Goal: Task Accomplishment & Management: Complete application form

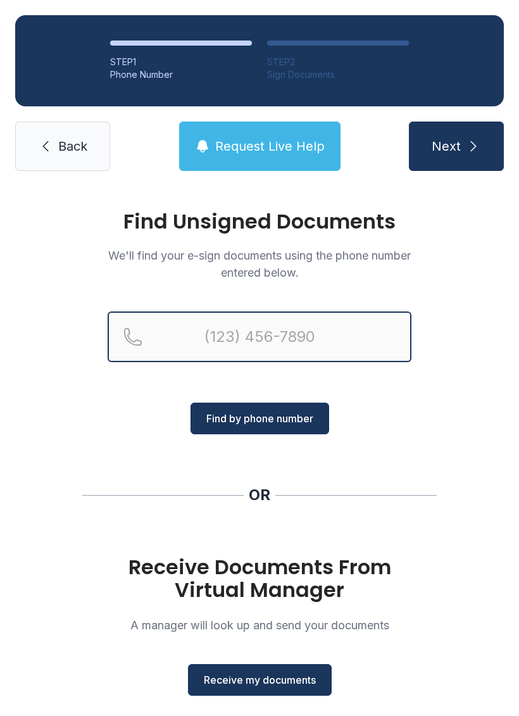
click at [301, 340] on input "Reservation phone number" at bounding box center [260, 336] width 304 height 51
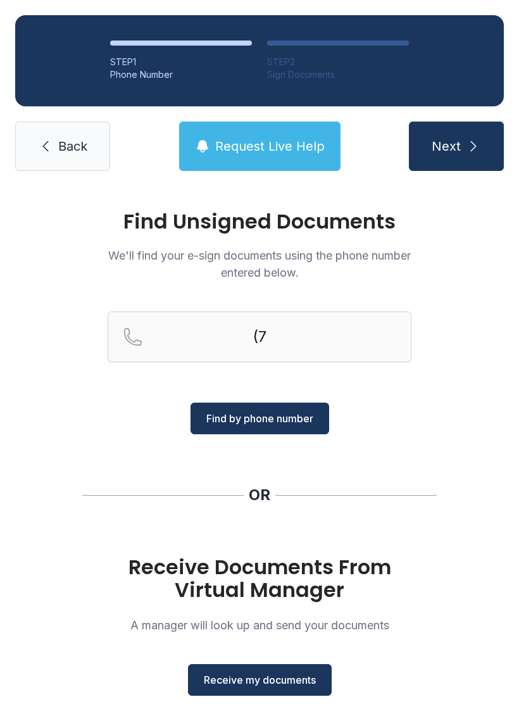
click at [39, 489] on div "Find Unsigned Documents We'll find your e-sign documents using the phone number…" at bounding box center [259, 466] width 519 height 560
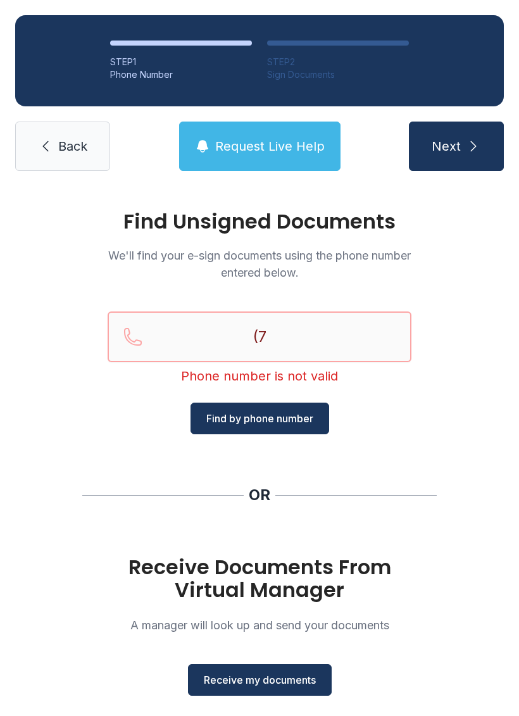
click at [327, 361] on input "(7" at bounding box center [260, 336] width 304 height 51
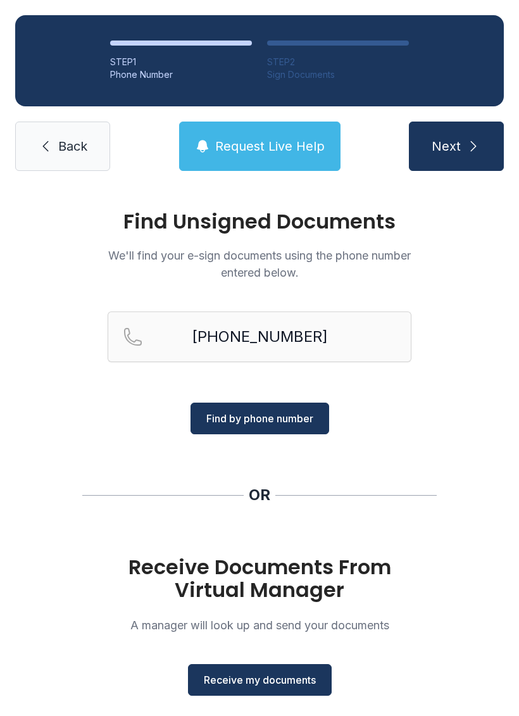
click at [276, 422] on span "Find by phone number" at bounding box center [259, 418] width 107 height 15
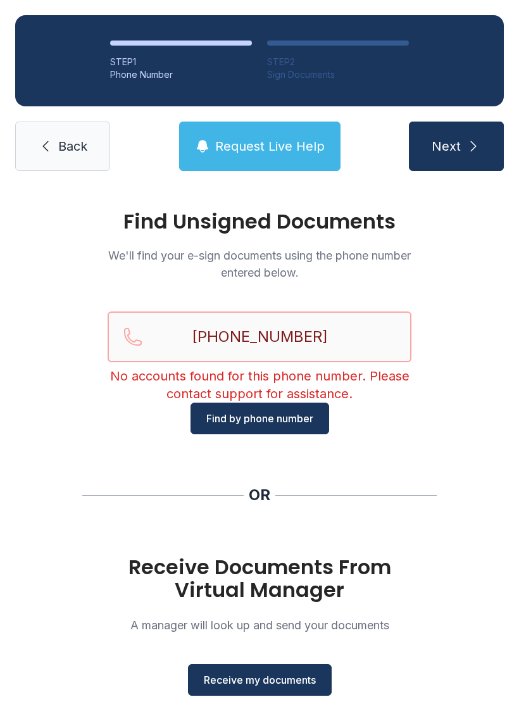
click at [273, 333] on input "[PHONE_NUMBER]" at bounding box center [260, 336] width 304 height 51
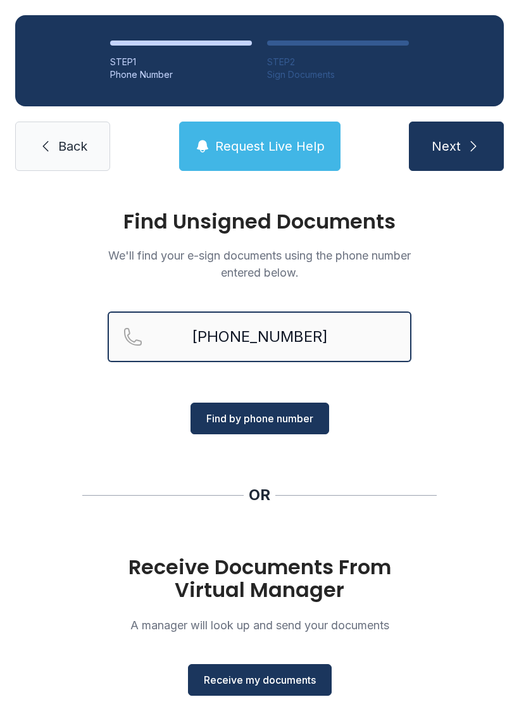
type input "[PHONE_NUMBER]"
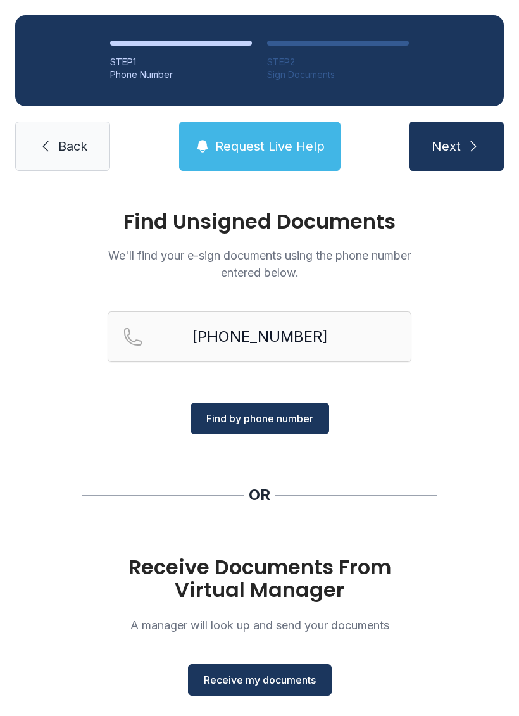
click at [273, 416] on span "Find by phone number" at bounding box center [259, 418] width 107 height 15
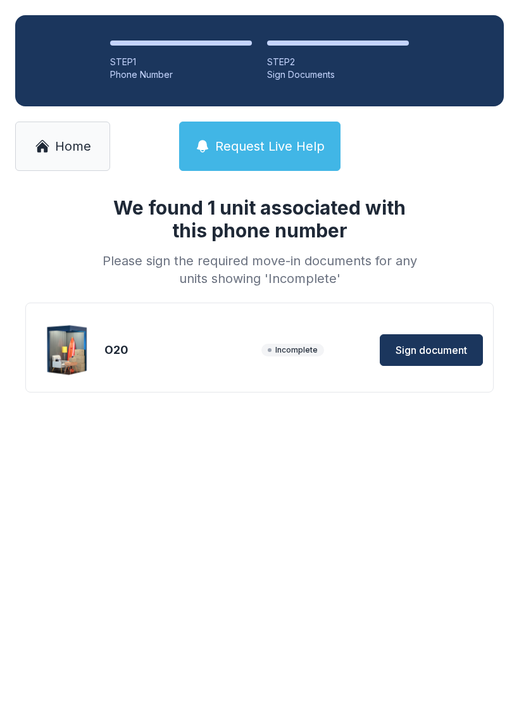
click at [439, 346] on span "Sign document" at bounding box center [432, 349] width 72 height 15
click at [87, 124] on link "Home" at bounding box center [62, 146] width 95 height 49
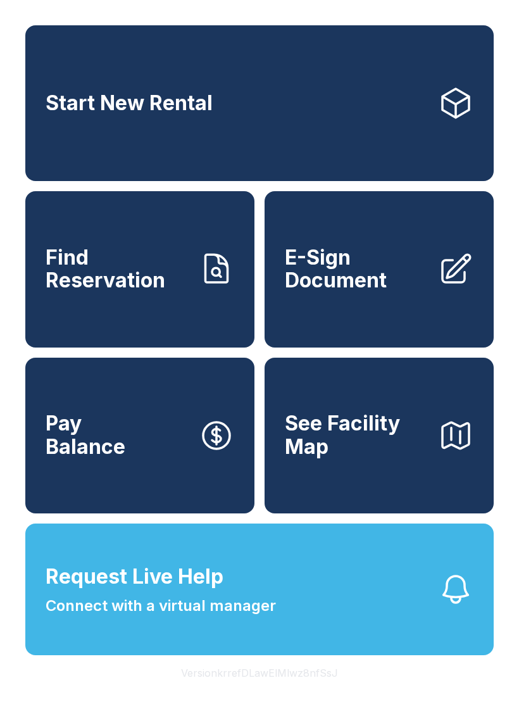
click at [366, 289] on span "E-Sign Document" at bounding box center [356, 269] width 143 height 46
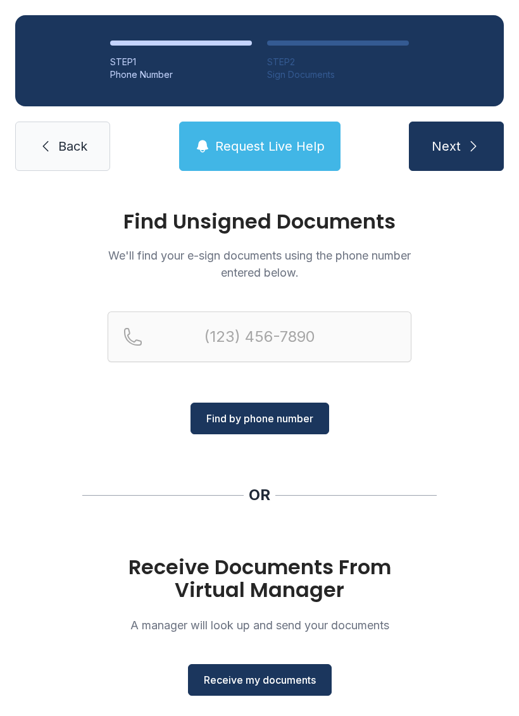
click at [263, 686] on span "Receive my documents" at bounding box center [260, 679] width 112 height 15
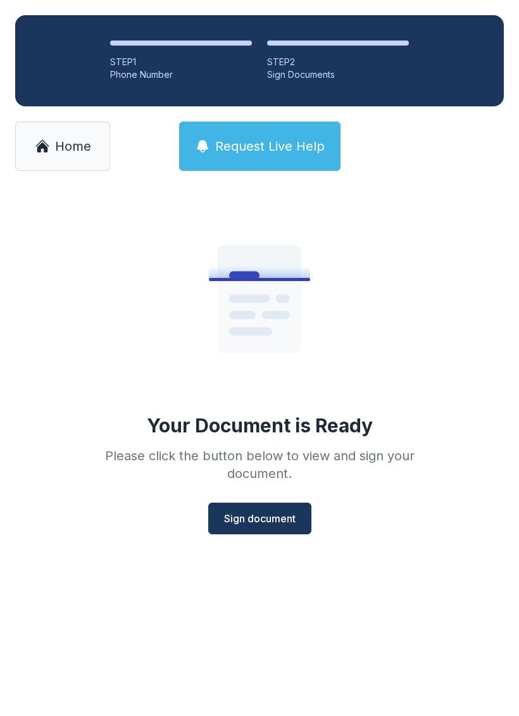
click at [262, 515] on span "Sign document" at bounding box center [260, 518] width 72 height 15
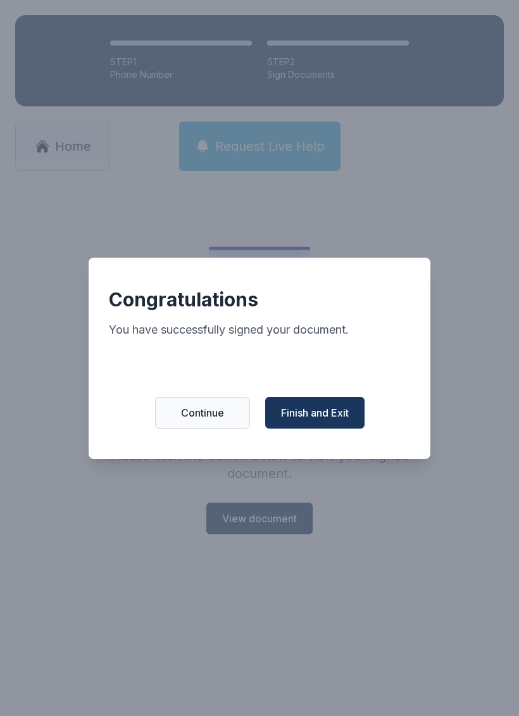
click at [322, 416] on span "Finish and Exit" at bounding box center [315, 412] width 68 height 15
